Goal: Task Accomplishment & Management: Manage account settings

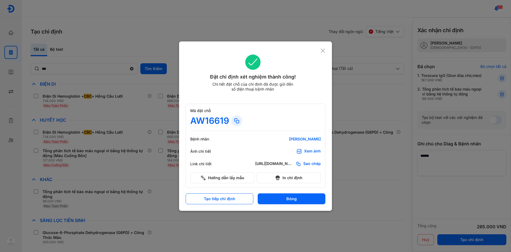
scroll to position [1, 0]
click at [323, 50] on icon at bounding box center [322, 50] width 5 height 5
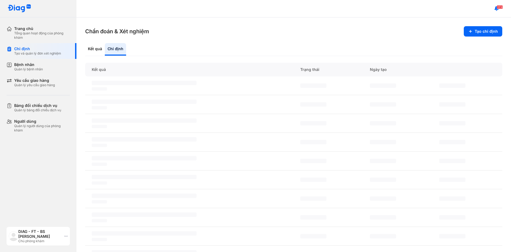
click at [43, 234] on div "DIAG - FT - BS Nguyễn Thị Ngọc Loan" at bounding box center [40, 234] width 44 height 10
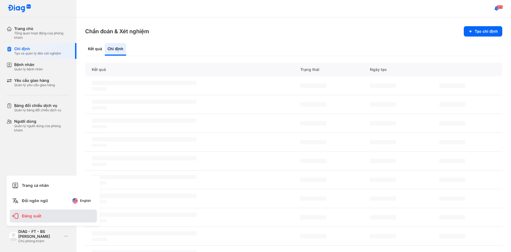
click at [33, 214] on div "Đăng xuất" at bounding box center [53, 216] width 87 height 13
